Goal: Find specific page/section: Find specific page/section

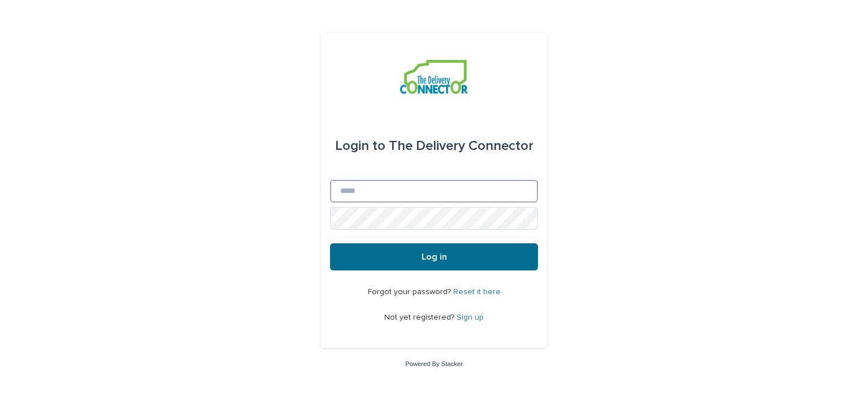
type input "**********"
click at [448, 254] on button "Log in" at bounding box center [434, 256] width 208 height 27
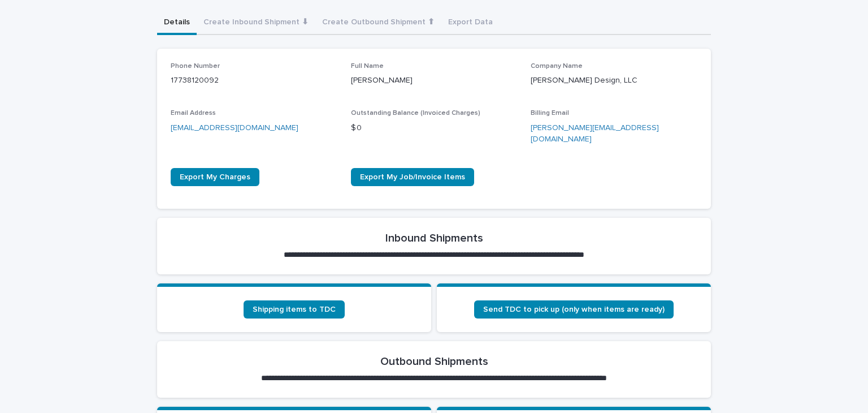
scroll to position [226, 0]
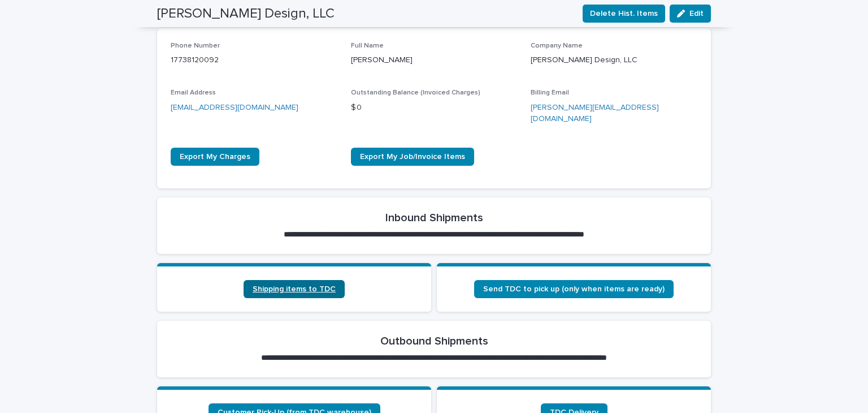
click at [314, 285] on span "Shipping items to TDC" at bounding box center [294, 289] width 83 height 8
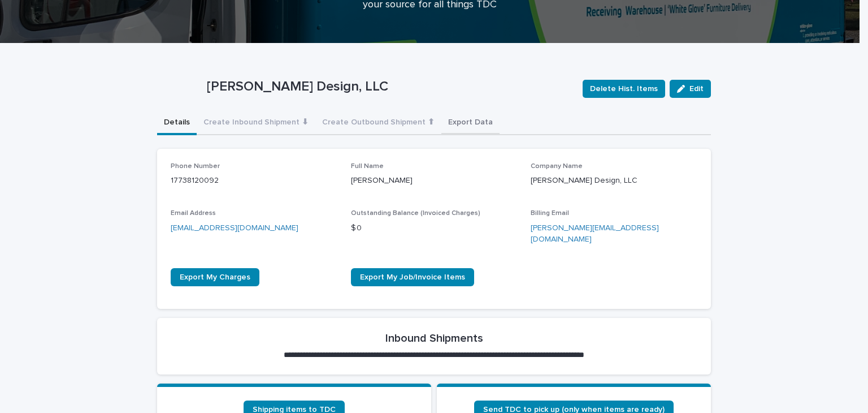
scroll to position [113, 0]
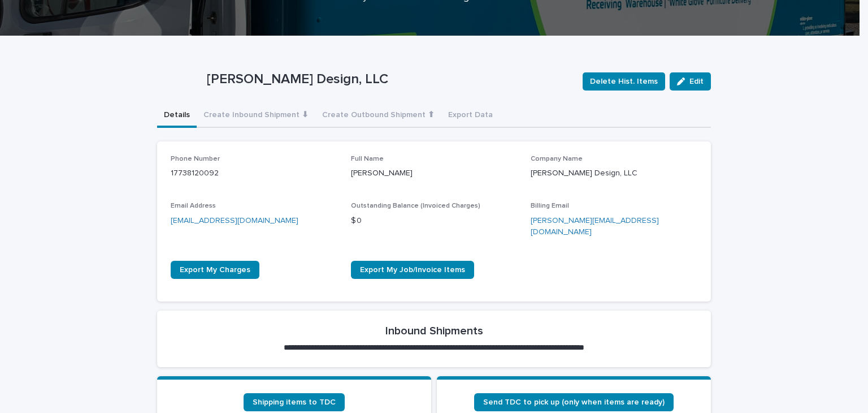
drag, startPoint x: 679, startPoint y: 84, endPoint x: 674, endPoint y: 91, distance: 8.9
click at [679, 83] on icon "button" at bounding box center [681, 81] width 8 height 8
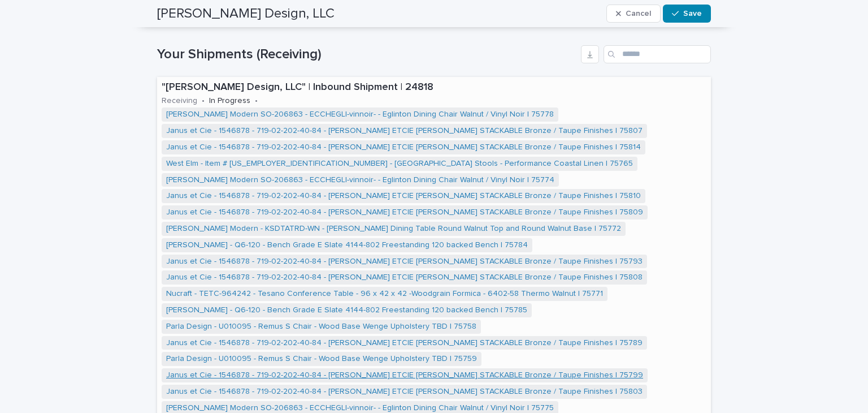
scroll to position [1022, 0]
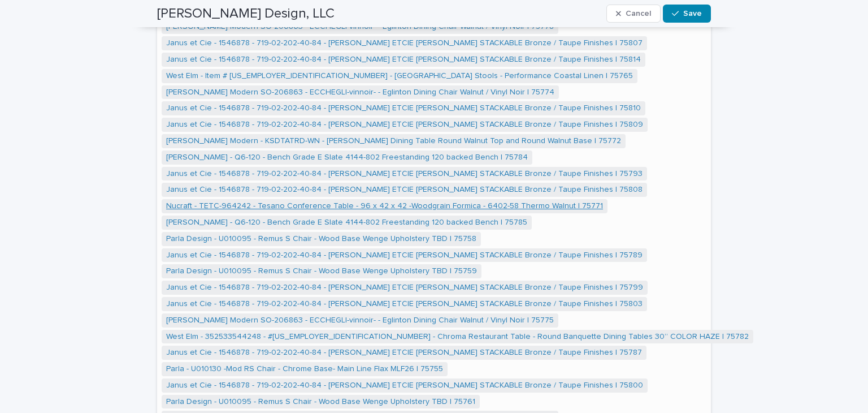
click at [299, 205] on link "Nucraft - TETC-964242 - Tesano Conference Table - 96 x 42 x 42 -Woodgrain Formi…" at bounding box center [384, 206] width 437 height 10
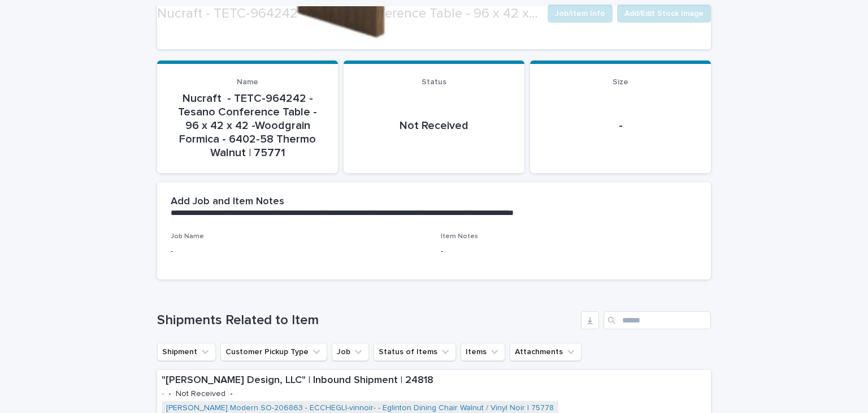
scroll to position [339, 0]
